Goal: Information Seeking & Learning: Learn about a topic

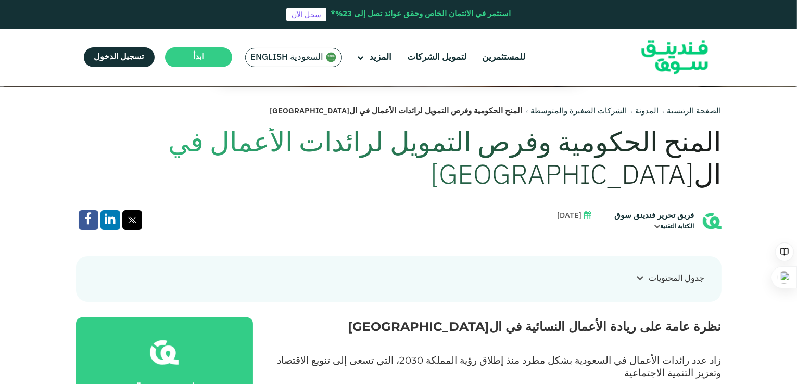
drag, startPoint x: 703, startPoint y: 148, endPoint x: 295, endPoint y: 166, distance: 408.2
click at [295, 166] on h1 "المنح الحكومية وفرص التمويل لرائدات الأعمال في ال[GEOGRAPHIC_DATA]" at bounding box center [399, 160] width 646 height 65
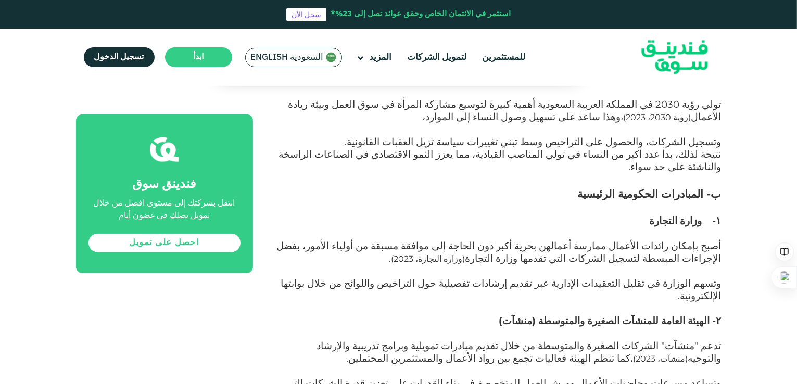
scroll to position [990, 0]
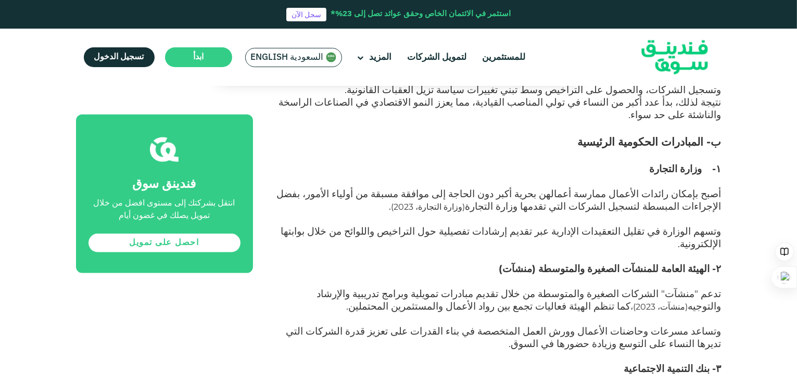
click at [659, 263] on span "۲- الهيئة العامة للمنشآت الصغيرة والمتوسطة (منشآت)" at bounding box center [610, 269] width 222 height 12
copy span "۲- الهيئة العامة للمنشآت الصغيرة والمتوسطة (منشآت)"
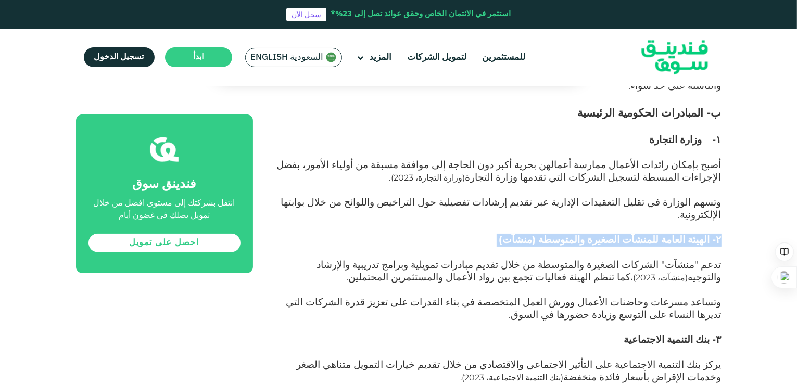
scroll to position [1042, 0]
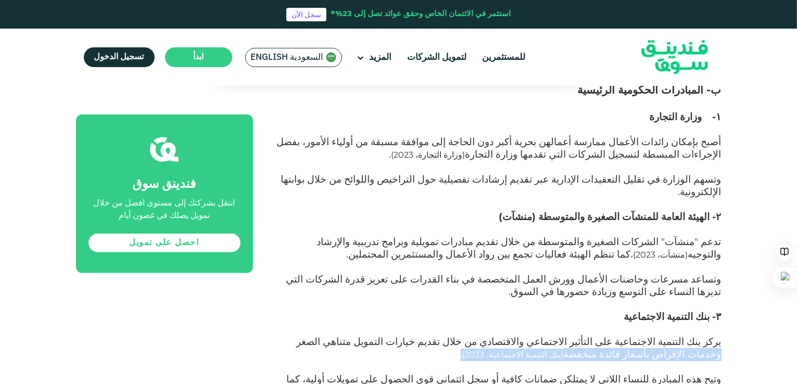
drag, startPoint x: 383, startPoint y: 240, endPoint x: 310, endPoint y: 241, distance: 72.9
click at [287, 336] on p "يركز بنك التنمية الاجتماعية على التأثير الاجتماعي والاقتصادي من خلال تقديم خيار…" at bounding box center [499, 354] width 445 height 37
